Goal: Use online tool/utility: Utilize a website feature to perform a specific function

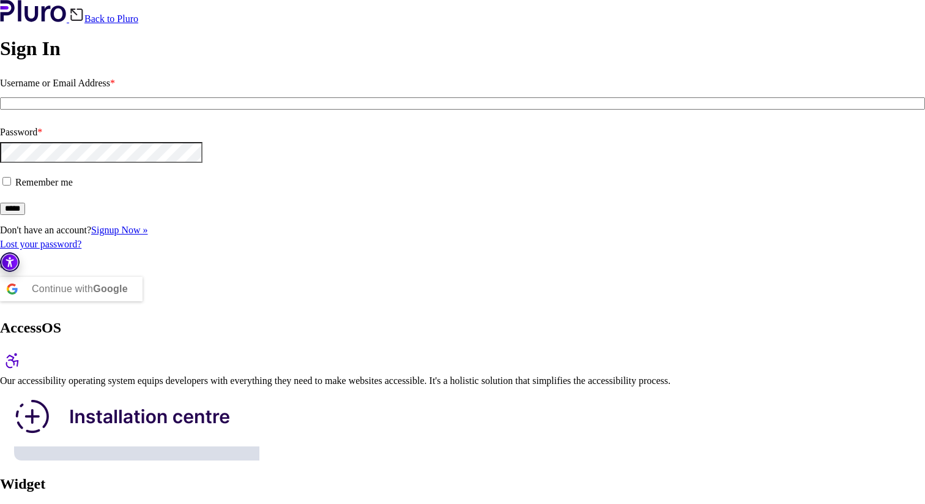
click at [113, 110] on input "Username or Email Address *" at bounding box center [462, 103] width 925 height 12
paste input "**********"
type input "**********"
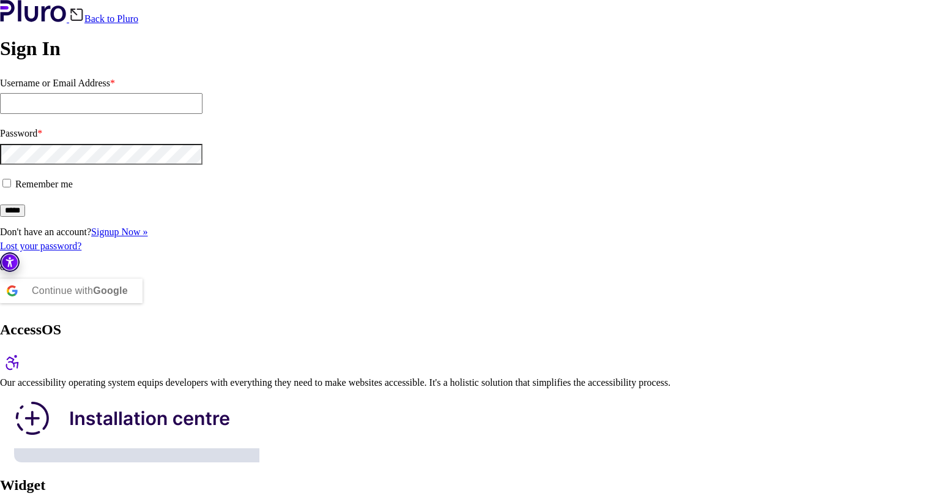
type input "**********"
click at [25, 217] on input "*****" at bounding box center [12, 210] width 25 height 12
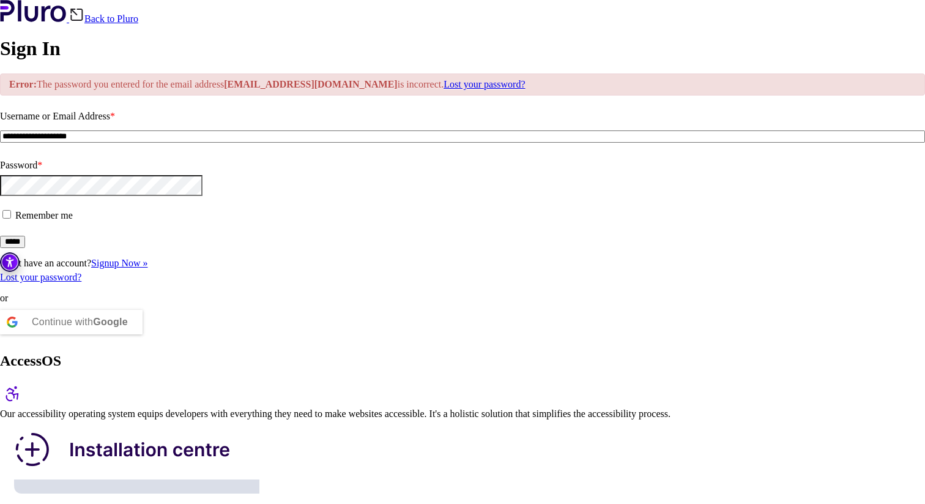
click at [25, 248] on input "*****" at bounding box center [12, 242] width 25 height 12
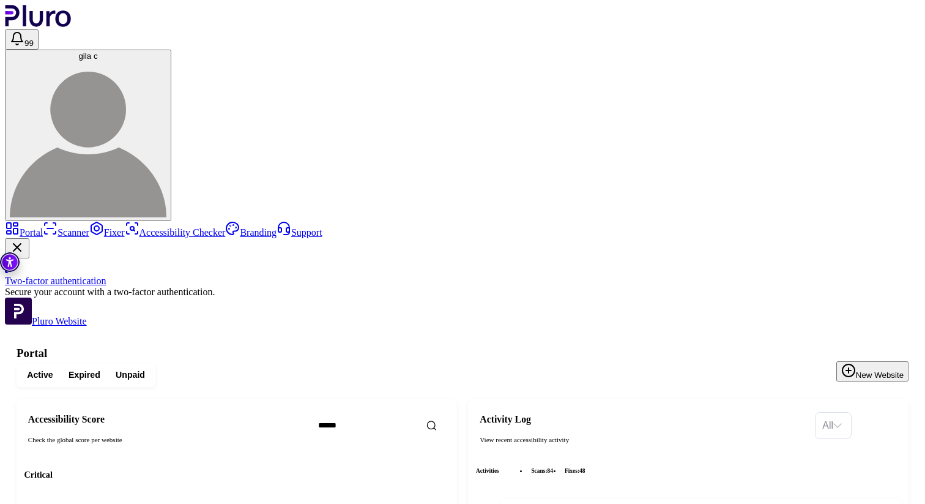
scroll to position [1550, 0]
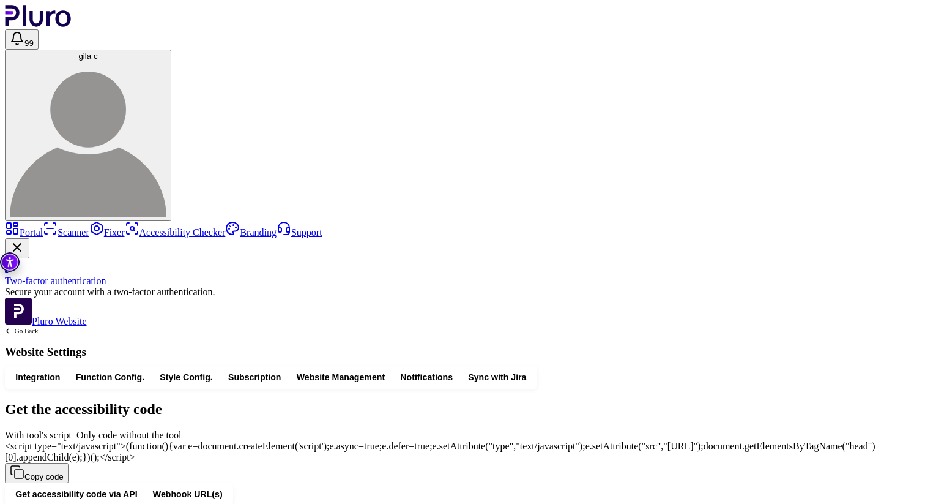
click at [52, 227] on link "Scanner" at bounding box center [66, 232] width 47 height 10
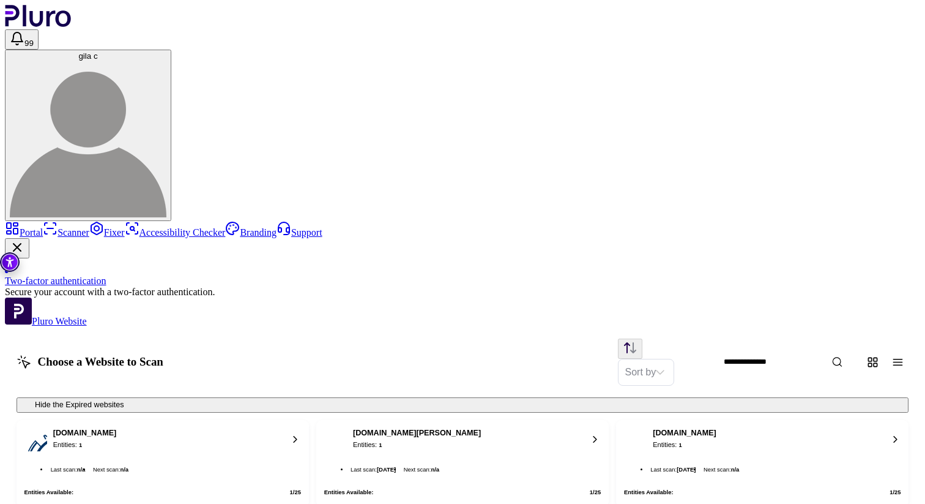
click at [89, 227] on link "Fixer" at bounding box center [106, 232] width 35 height 10
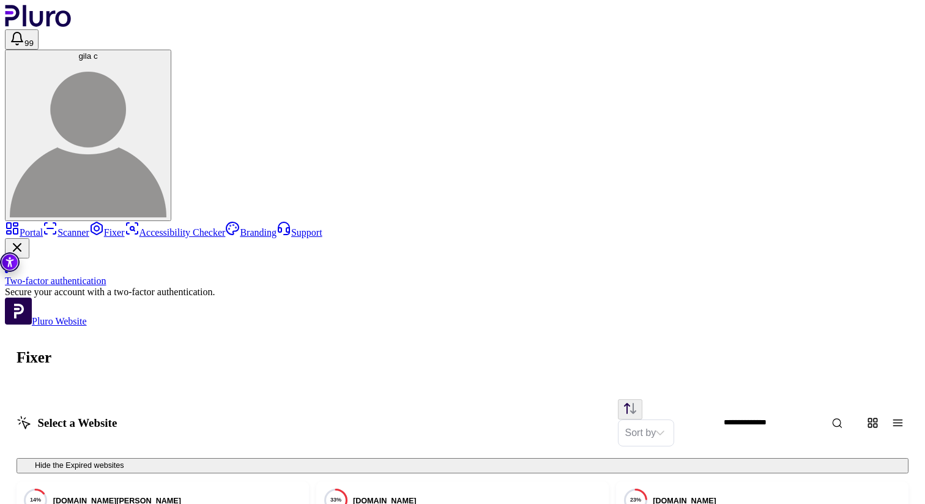
scroll to position [442, 0]
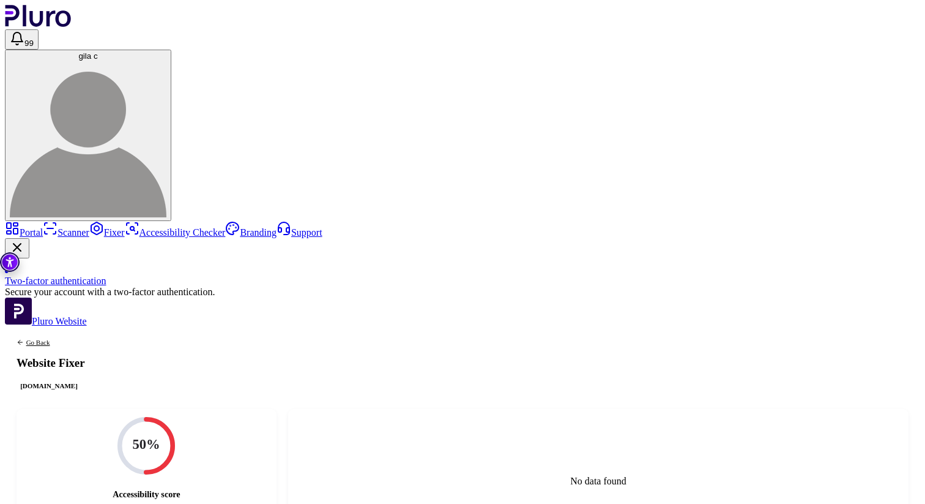
scroll to position [17, 0]
click at [50, 227] on link "Scanner" at bounding box center [66, 232] width 47 height 10
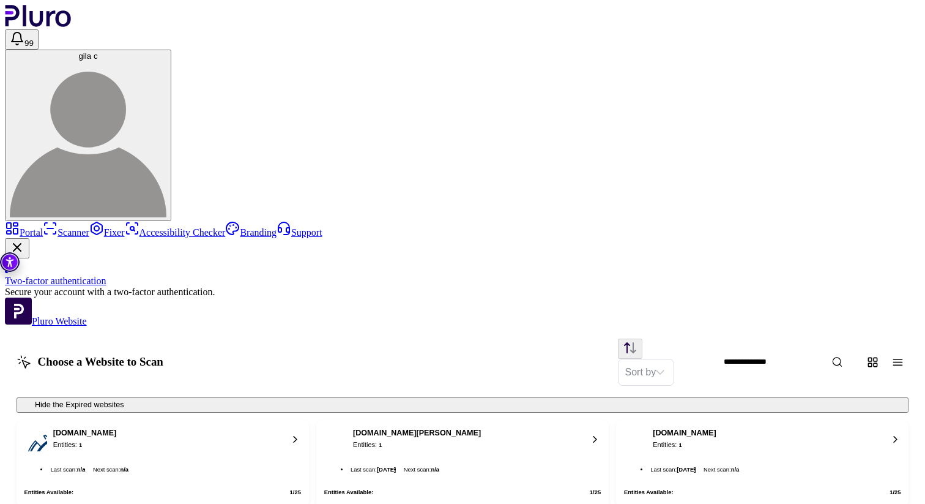
scroll to position [739, 0]
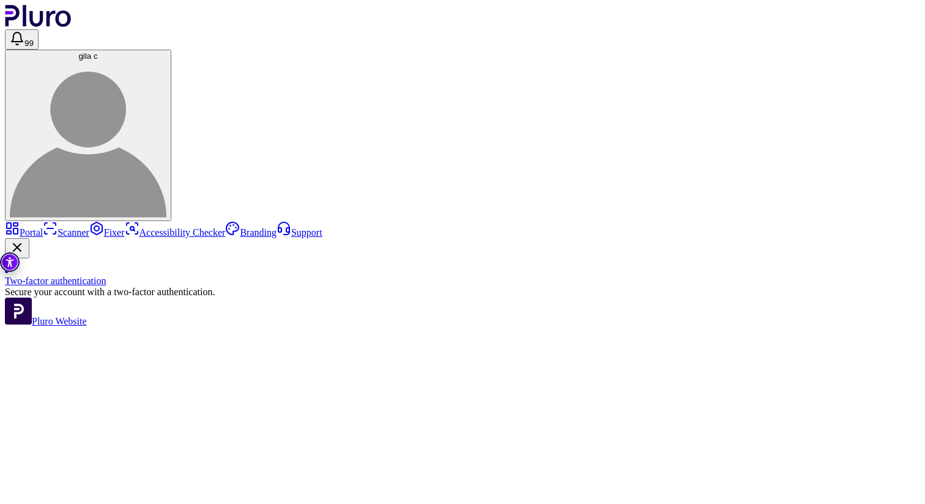
click at [53, 437] on div at bounding box center [29, 461] width 48 height 48
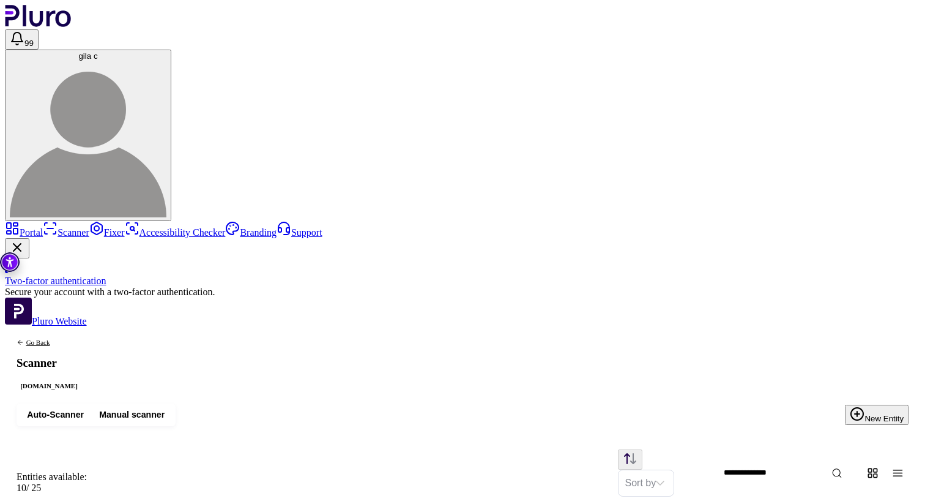
click at [84, 409] on span "Auto-Scanner" at bounding box center [55, 415] width 57 height 12
click at [165, 409] on span "Manual scanner" at bounding box center [131, 415] width 65 height 12
click at [89, 227] on link "Fixer" at bounding box center [106, 232] width 35 height 10
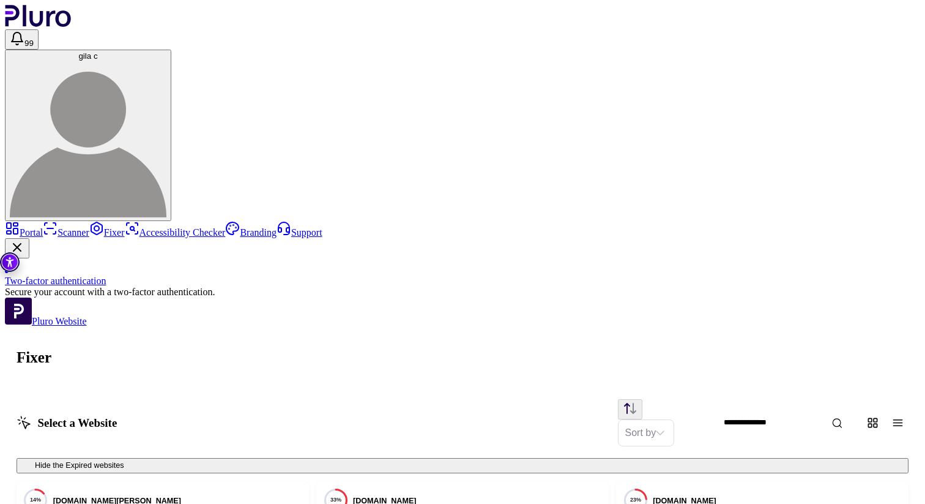
click at [89, 227] on link "Fixer" at bounding box center [106, 232] width 35 height 10
click at [74, 227] on link "Scanner" at bounding box center [66, 232] width 47 height 10
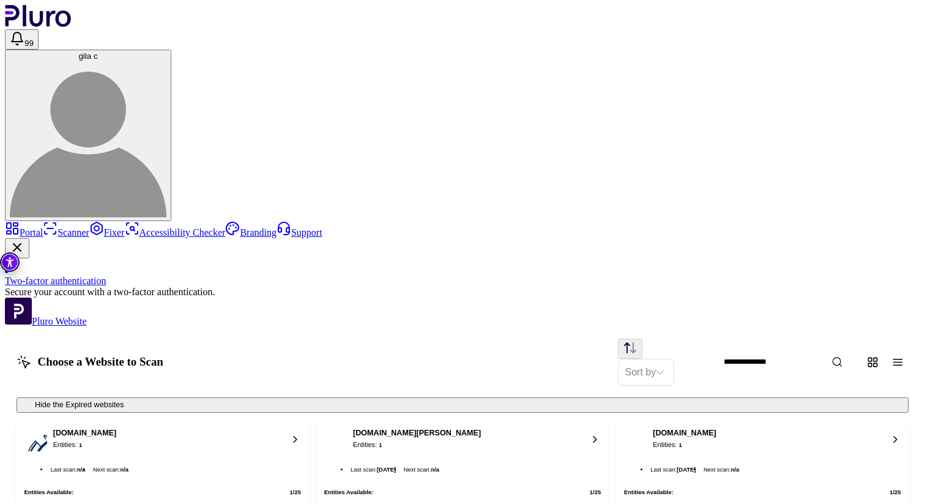
click at [89, 227] on link "Fixer" at bounding box center [106, 232] width 35 height 10
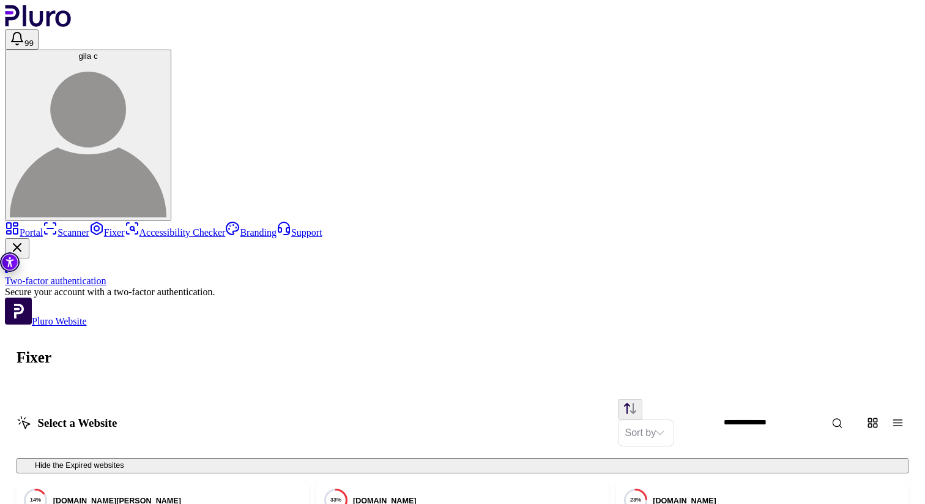
click at [51, 227] on link "Scanner" at bounding box center [66, 232] width 47 height 10
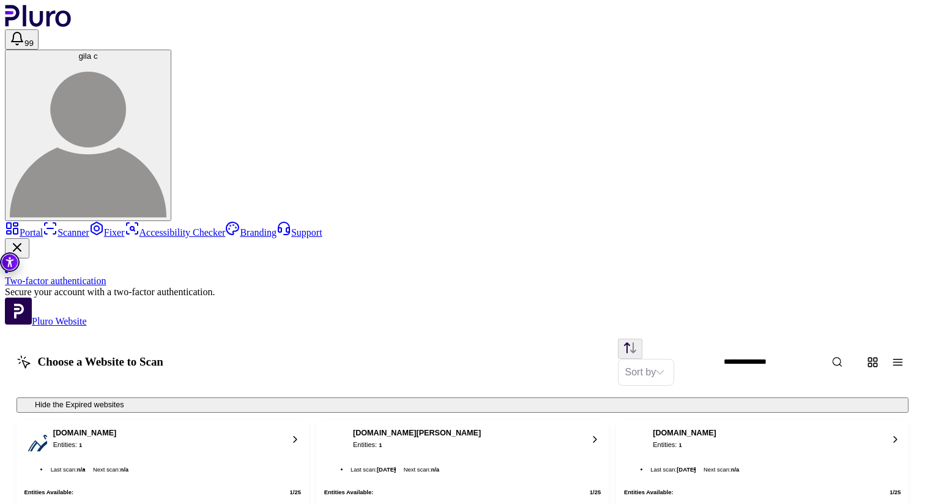
click at [359, 338] on div "Sort by" at bounding box center [544, 361] width 730 height 47
click at [43, 227] on link "Portal" at bounding box center [24, 232] width 38 height 10
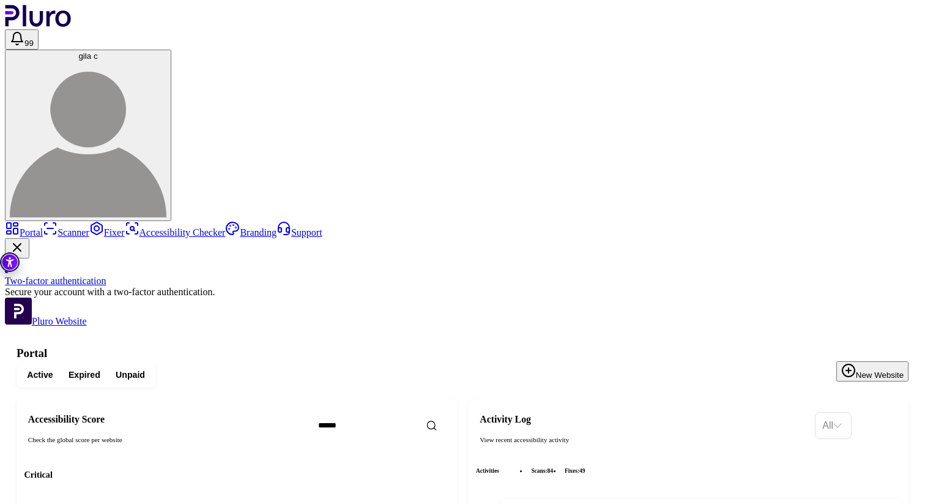
scroll to position [1756, 0]
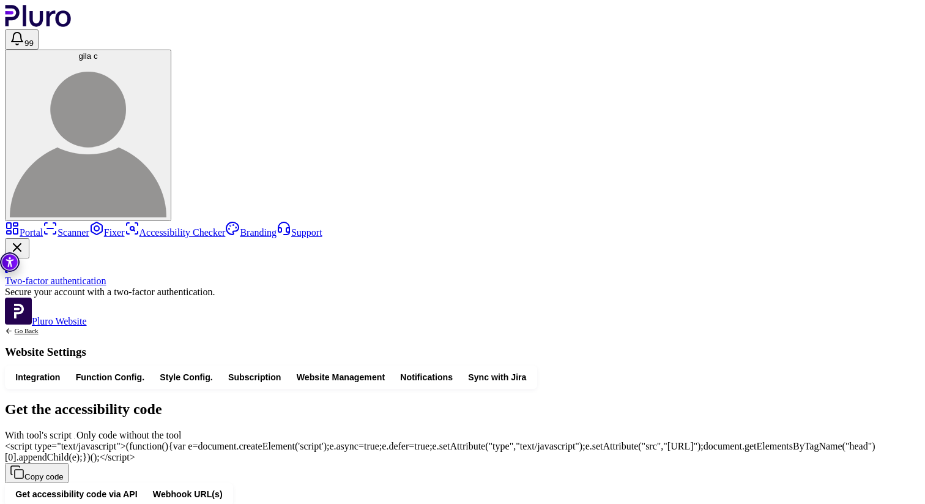
click at [89, 227] on link "Fixer" at bounding box center [106, 232] width 35 height 10
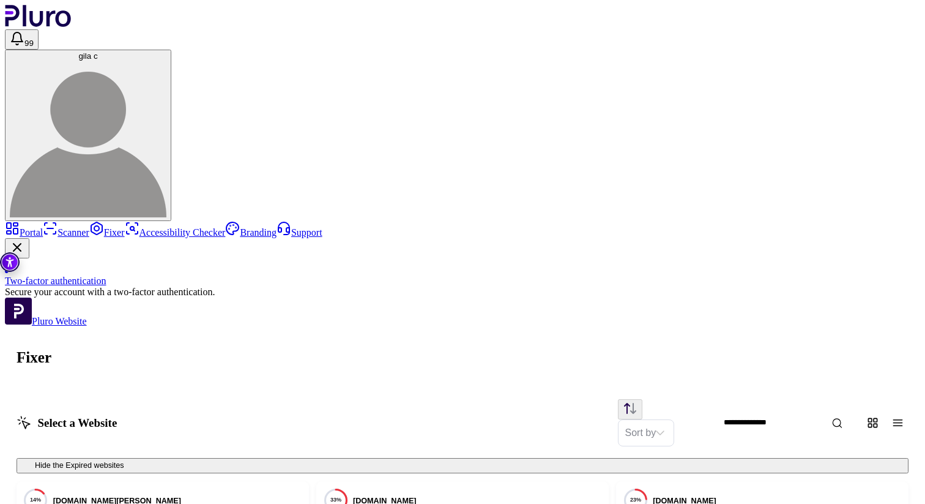
scroll to position [442, 0]
